Goal: Go to known website: Go to known website

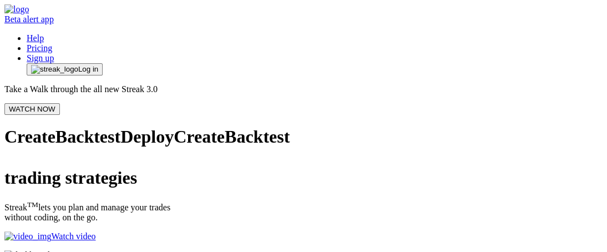
click at [98, 65] on span "Log in" at bounding box center [88, 69] width 20 height 9
